Goal: Information Seeking & Learning: Understand process/instructions

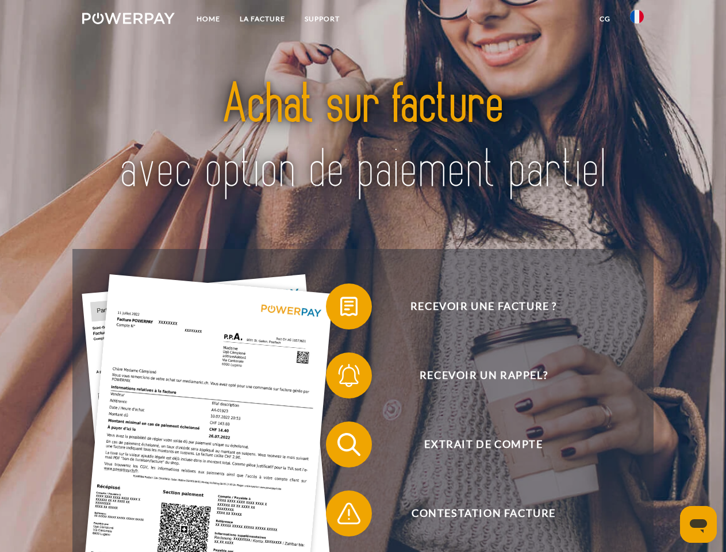
click at [128, 20] on img at bounding box center [128, 18] width 93 height 11
click at [637, 20] on img at bounding box center [637, 17] width 14 height 14
click at [605, 19] on link "CG" at bounding box center [605, 19] width 30 height 21
click at [340, 309] on span at bounding box center [331, 306] width 57 height 57
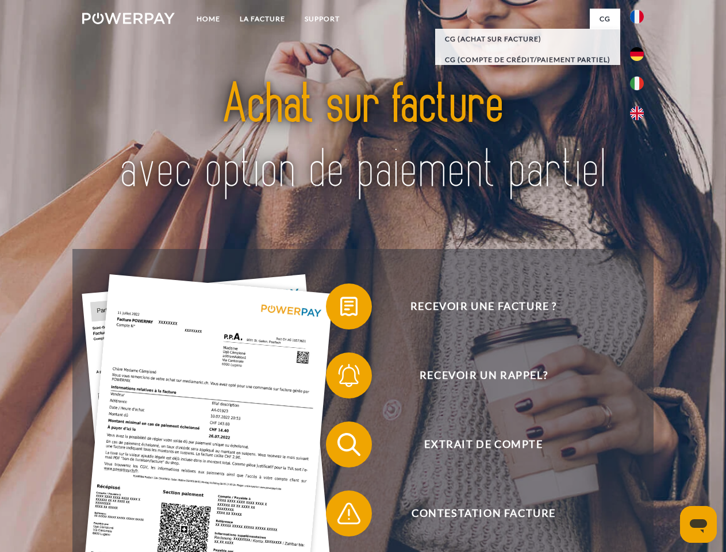
click at [340, 378] on div "Recevoir une facture ? Recevoir un rappel? Extrait de compte retour" at bounding box center [362, 479] width 581 height 460
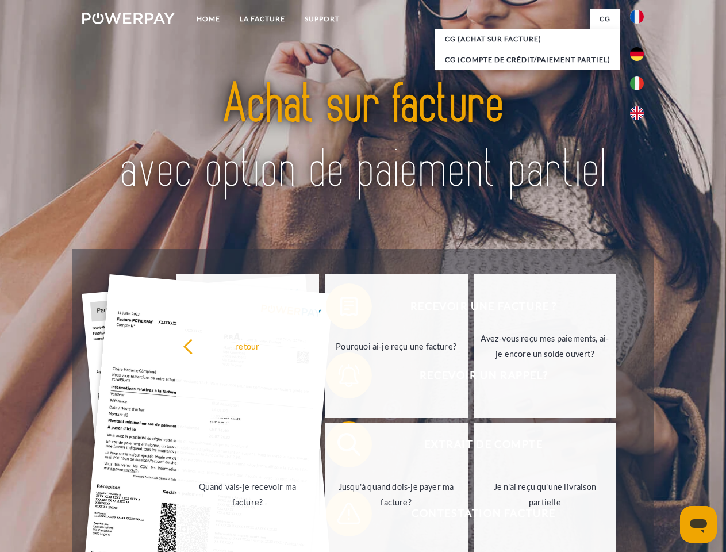
click at [340, 447] on link "Jusqu'à quand dois-je payer ma facture?" at bounding box center [396, 494] width 143 height 144
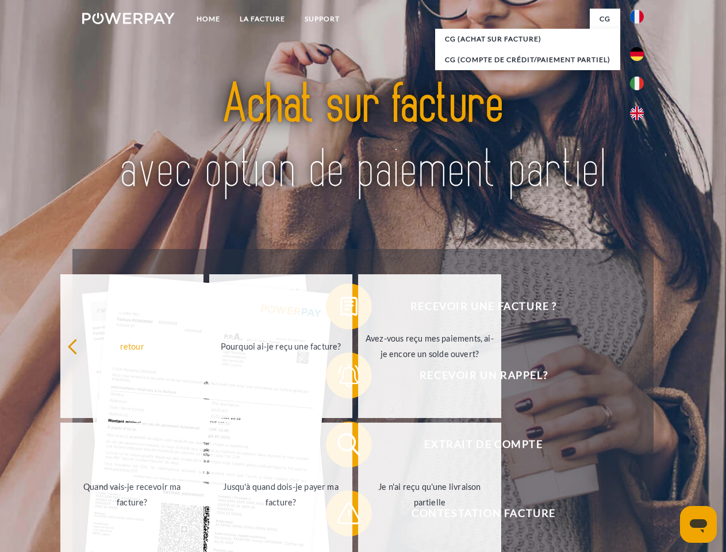
click at [340, 516] on div "Recevoir une facture ? Recevoir un rappel? Extrait de compte retour" at bounding box center [362, 479] width 581 height 460
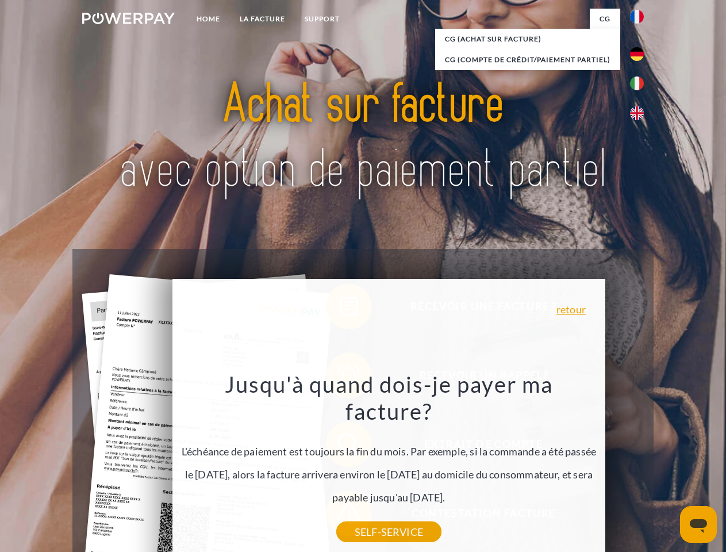
click at [698, 524] on icon "Ouvrir la fenêtre de messagerie" at bounding box center [698, 526] width 17 height 14
